Goal: Complete application form

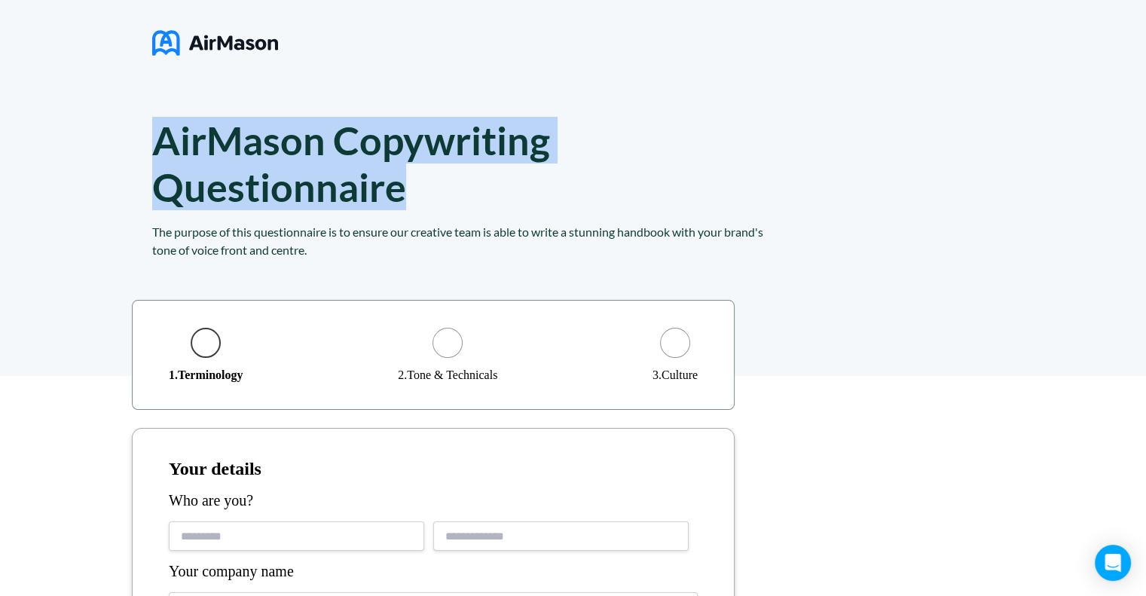
drag, startPoint x: 450, startPoint y: 186, endPoint x: 162, endPoint y: 148, distance: 291.0
click at [162, 148] on h1 "AirMason Copywriting Questionnaire" at bounding box center [372, 163] width 441 height 93
click at [168, 152] on h1 "AirMason Copywriting Questionnaire" at bounding box center [372, 163] width 441 height 93
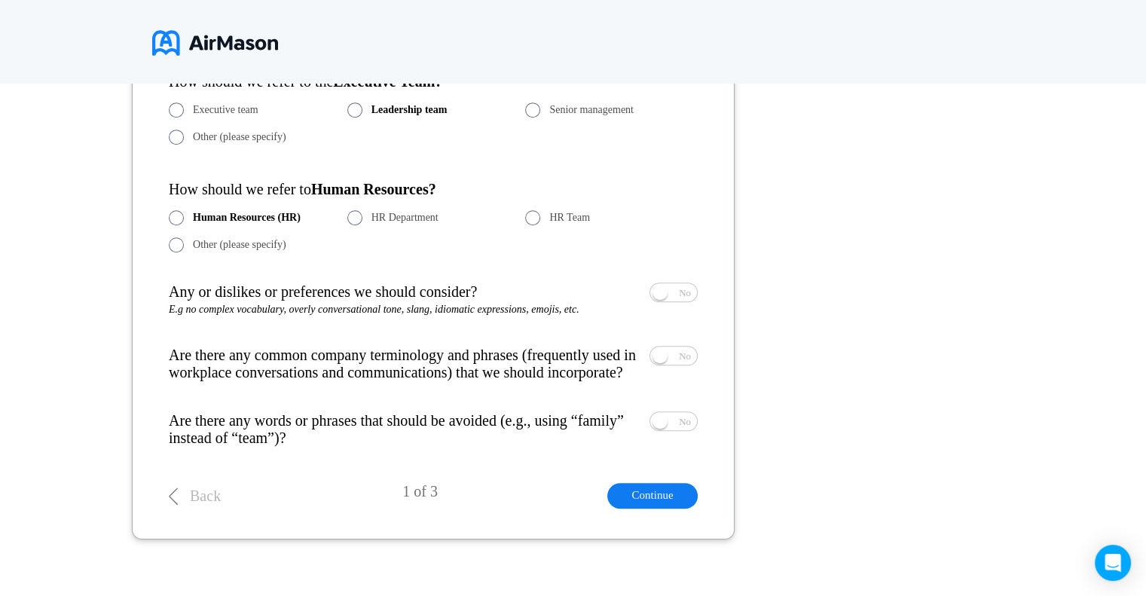
scroll to position [1011, 0]
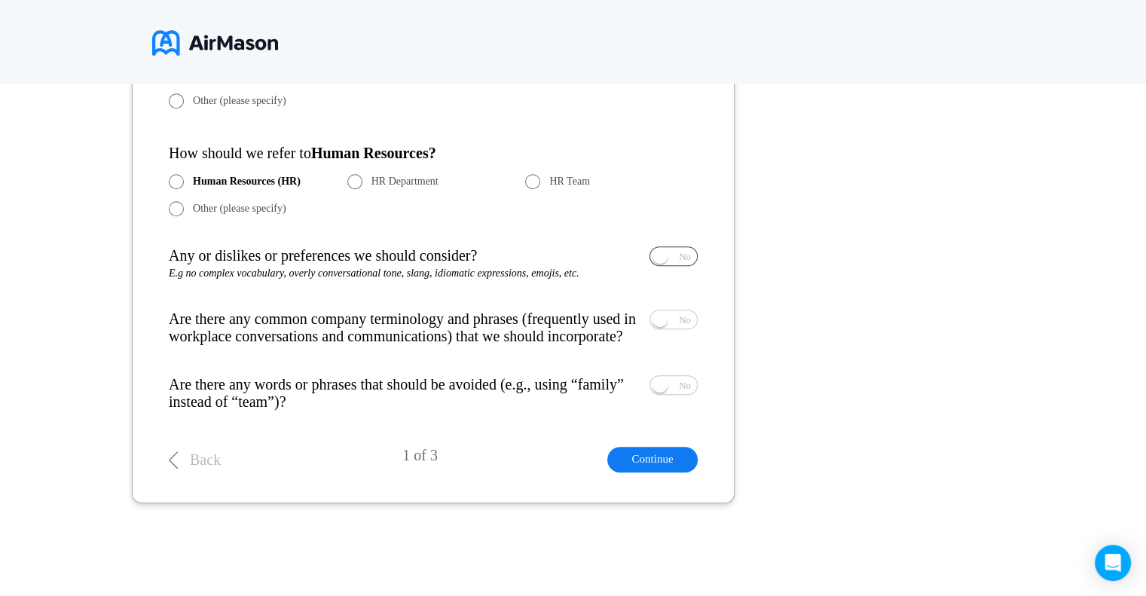
click at [675, 252] on span "Yes No" at bounding box center [673, 256] width 47 height 18
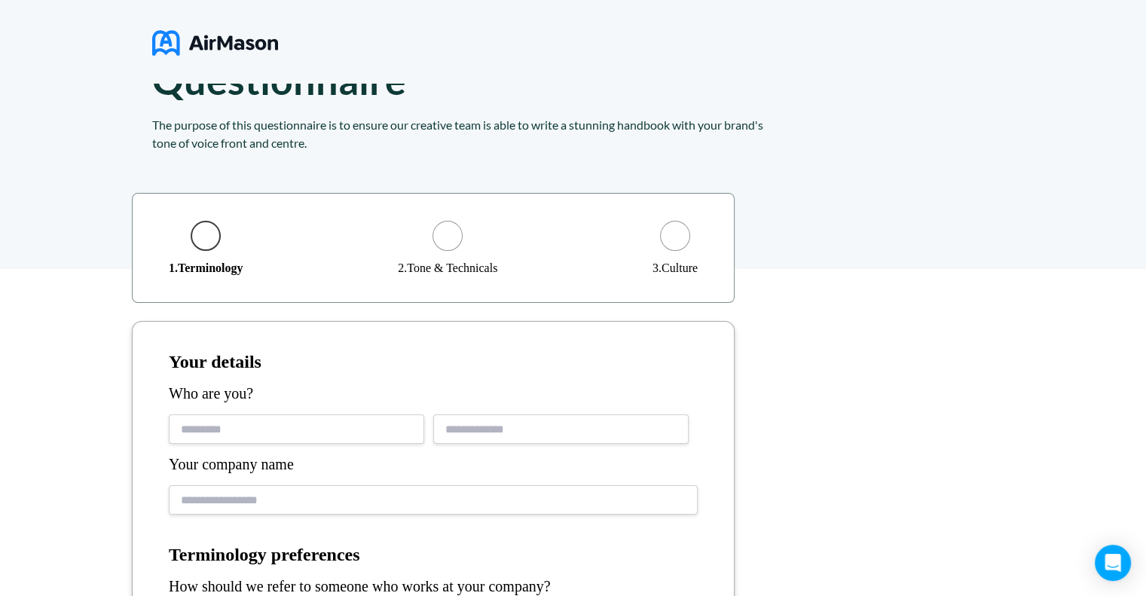
scroll to position [107, 0]
drag, startPoint x: 261, startPoint y: 270, endPoint x: 160, endPoint y: 267, distance: 100.2
click at [160, 267] on div "1 . Terminology 2 . Tone & Technicals 3 . Culture" at bounding box center [433, 248] width 603 height 110
drag, startPoint x: 402, startPoint y: 267, endPoint x: 494, endPoint y: 283, distance: 93.3
click at [494, 283] on div "1 . Terminology 2 . Tone & Technicals 3 . Culture" at bounding box center [433, 248] width 603 height 110
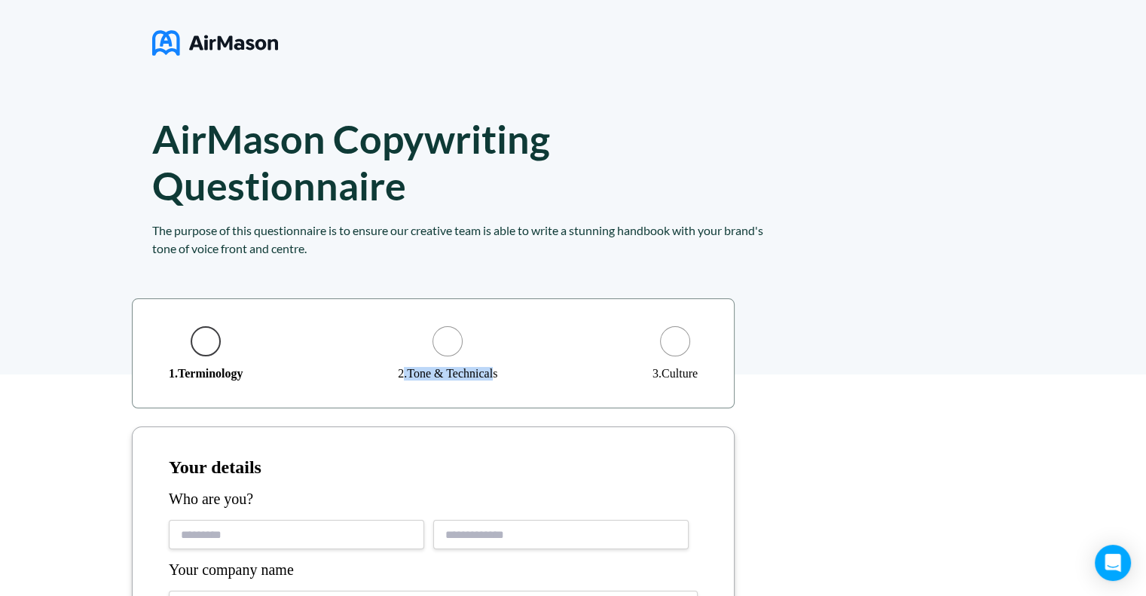
scroll to position [0, 0]
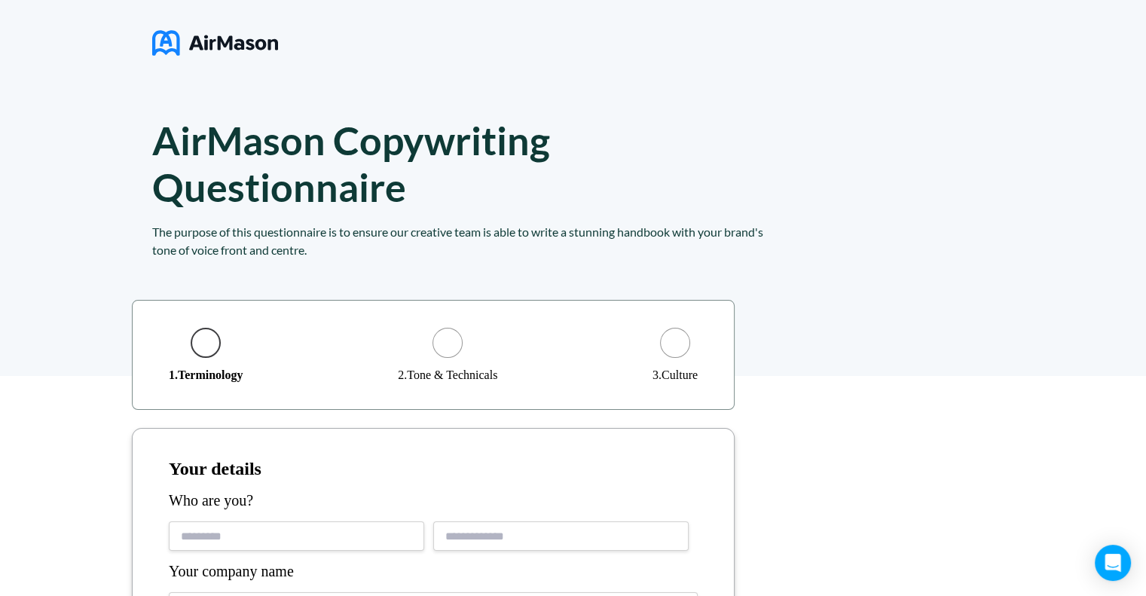
click at [519, 380] on div "1 . Terminology 2 . Tone & Technicals 3 . Culture" at bounding box center [433, 355] width 603 height 110
